Goal: Task Accomplishment & Management: Use online tool/utility

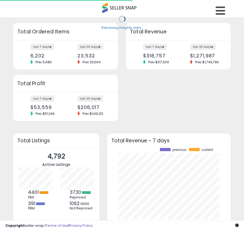
scroll to position [74, 113]
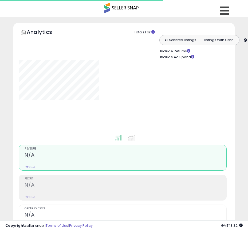
type input "*******"
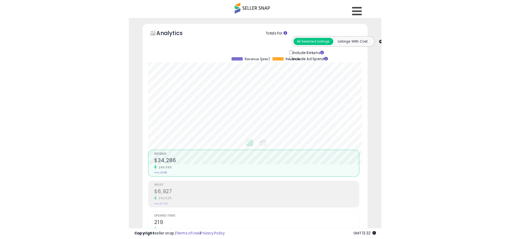
scroll to position [110, 280]
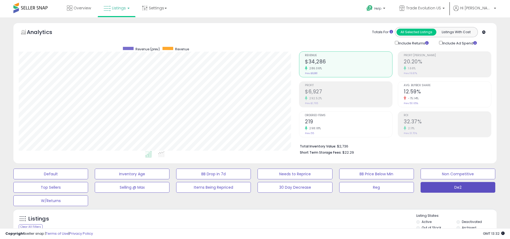
click at [248, 221] on label "Deactivated" at bounding box center [471, 221] width 20 height 5
click at [248, 227] on label "Archived" at bounding box center [468, 227] width 14 height 5
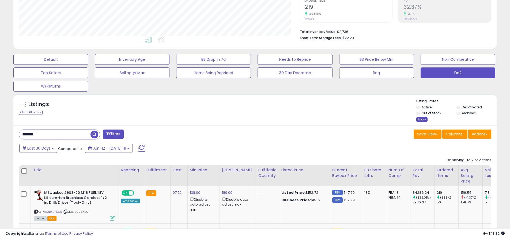
click at [248, 119] on div "Apply" at bounding box center [421, 119] width 11 height 5
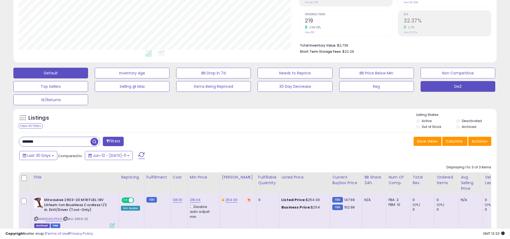
click at [51, 73] on button "Default" at bounding box center [50, 73] width 75 height 11
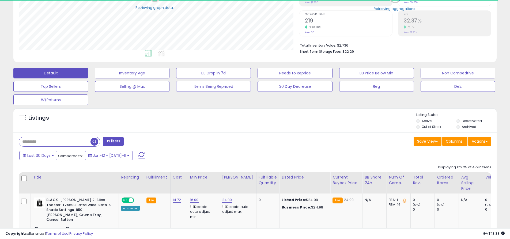
scroll to position [267374, 267204]
click at [138, 152] on span at bounding box center [141, 155] width 6 height 7
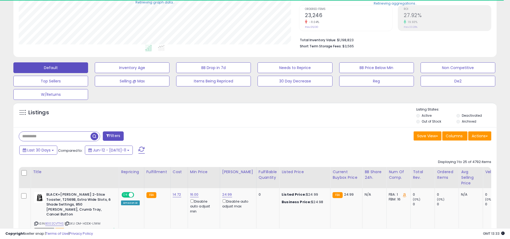
scroll to position [110, 280]
click at [55, 136] on input "text" at bounding box center [54, 136] width 71 height 9
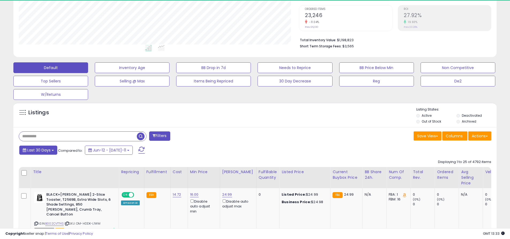
click at [38, 150] on span "Last 30 Days" at bounding box center [38, 149] width 23 height 5
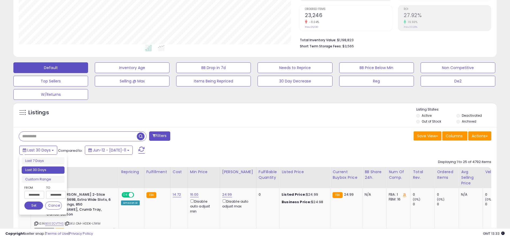
click at [43, 170] on li "Last 30 Days" at bounding box center [43, 169] width 43 height 7
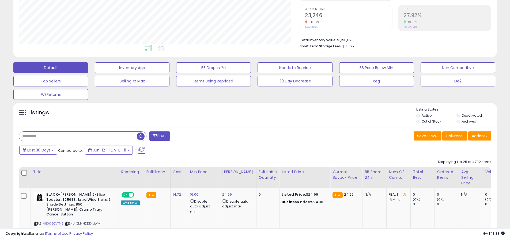
click at [78, 136] on input "text" at bounding box center [78, 136] width 118 height 9
click at [141, 135] on span "button" at bounding box center [141, 136] width 8 height 8
click at [248, 136] on button "Actions" at bounding box center [479, 135] width 23 height 9
click at [0, 0] on link "Export All Columns" at bounding box center [0, 0] width 0 height 0
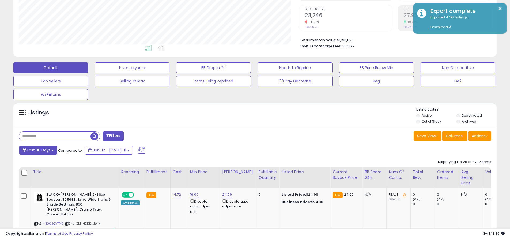
click at [38, 150] on span "Last 30 Days" at bounding box center [38, 149] width 23 height 5
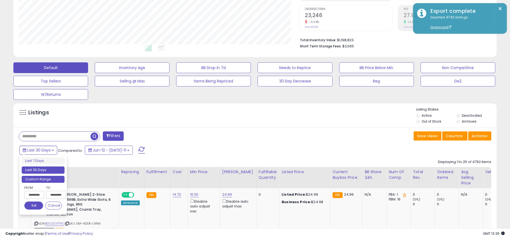
click at [43, 179] on li "Custom Range" at bounding box center [43, 179] width 43 height 7
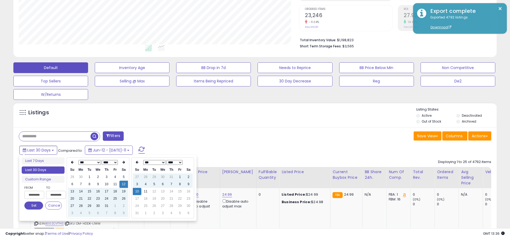
click at [34, 195] on input "**********" at bounding box center [34, 195] width 20 height 8
type input "**********"
click at [34, 205] on button "Set" at bounding box center [33, 205] width 19 height 8
click at [55, 136] on input "text" at bounding box center [54, 136] width 71 height 9
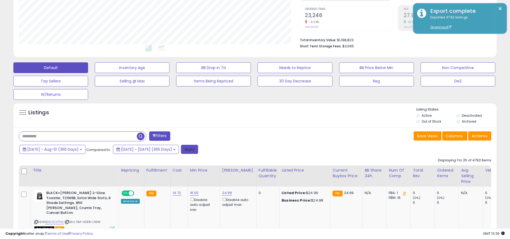
click at [198, 149] on button "Apply" at bounding box center [189, 149] width 17 height 9
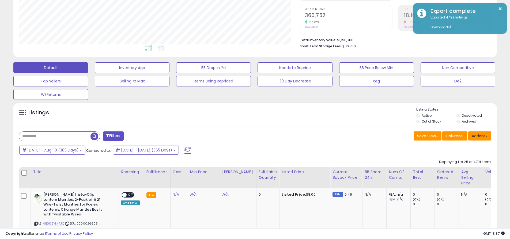
click at [248, 136] on button "Actions" at bounding box center [479, 135] width 23 height 9
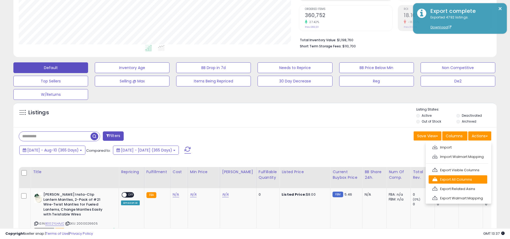
click at [248, 179] on link "Export All Columns" at bounding box center [457, 179] width 59 height 8
